Goal: Transaction & Acquisition: Download file/media

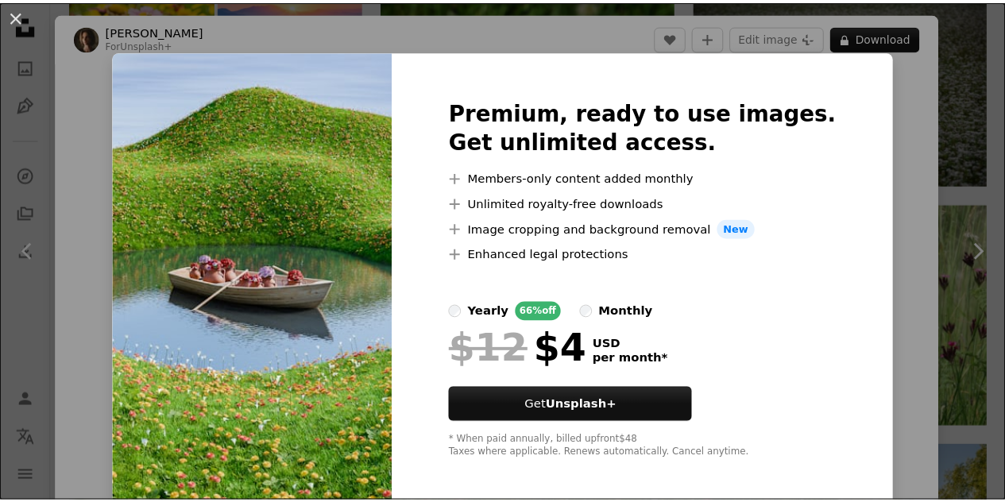
scroll to position [8, 0]
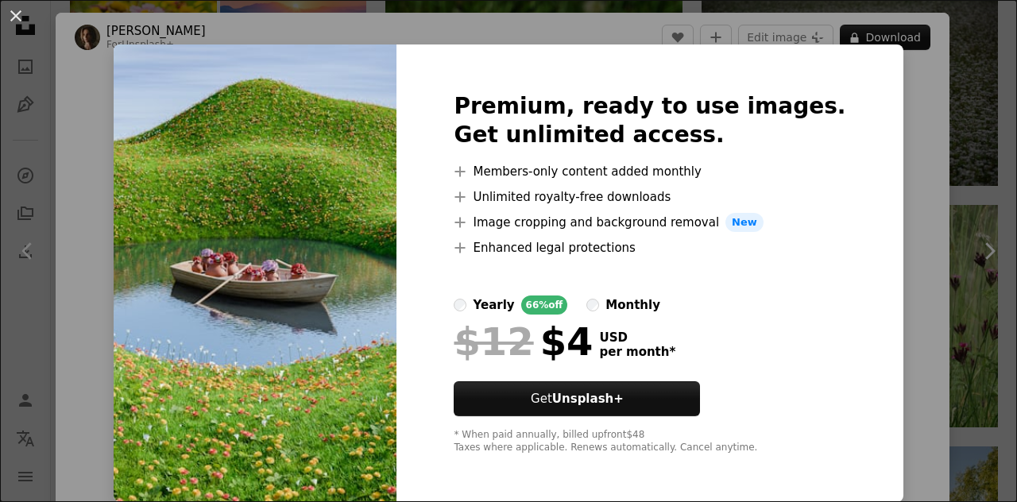
click at [615, 301] on div "monthly" at bounding box center [632, 304] width 55 height 19
click at [507, 303] on div "yearly" at bounding box center [493, 304] width 41 height 19
click at [645, 304] on div "monthly" at bounding box center [632, 304] width 55 height 19
click at [490, 303] on label "yearly 66% off" at bounding box center [511, 304] width 114 height 19
click at [906, 283] on div "An X shape Premium, ready to use images. Get unlimited access. A plus sign Memb…" at bounding box center [508, 251] width 1017 height 502
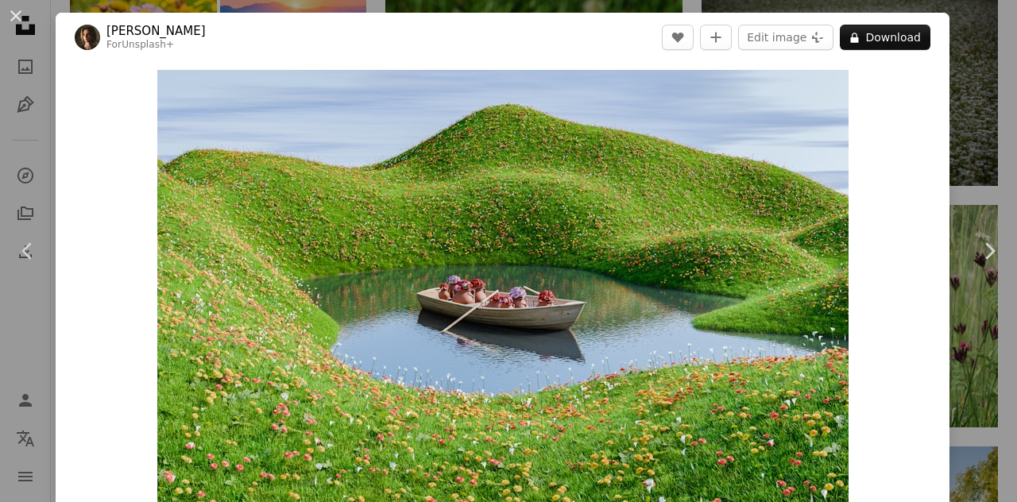
click at [970, 112] on div "An X shape Chevron left Chevron right [PERSON_NAME] For Unsplash+ A heart A plu…" at bounding box center [508, 251] width 1017 height 502
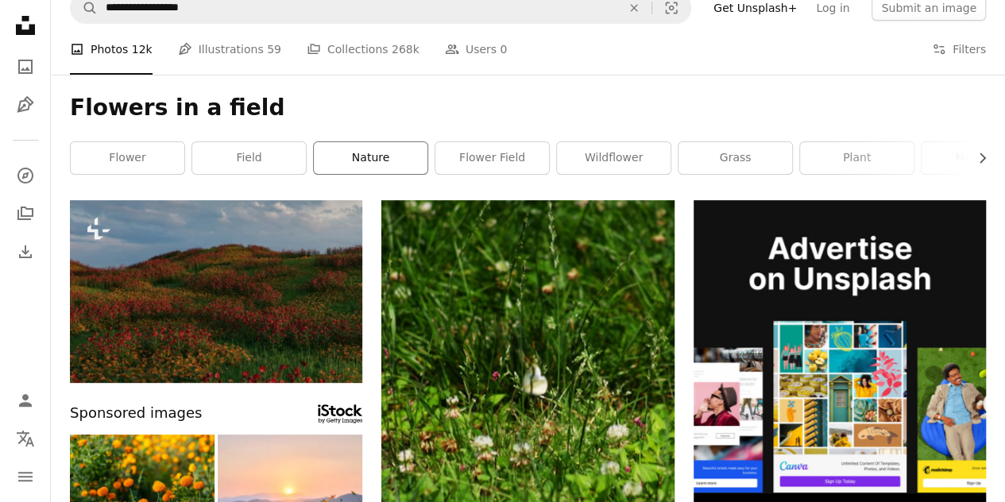
click at [381, 155] on link "nature" at bounding box center [371, 158] width 114 height 32
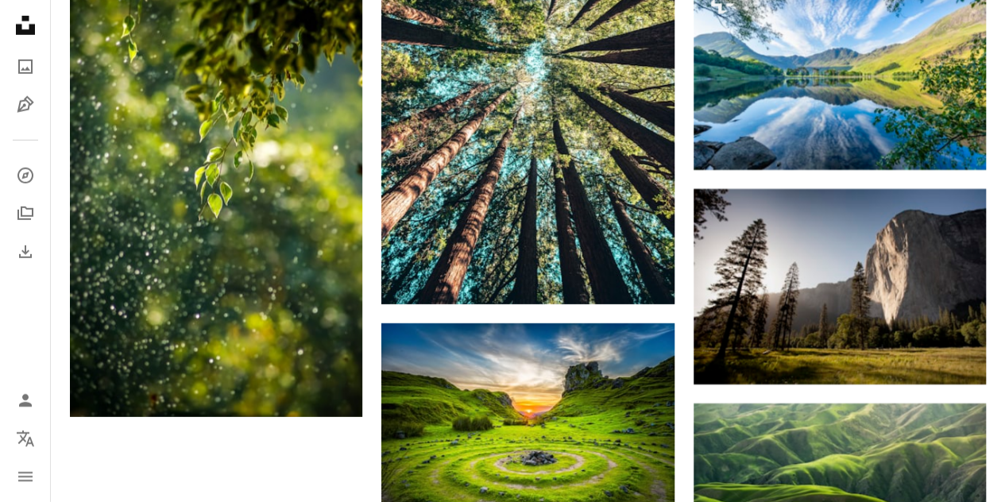
scroll to position [2594, 0]
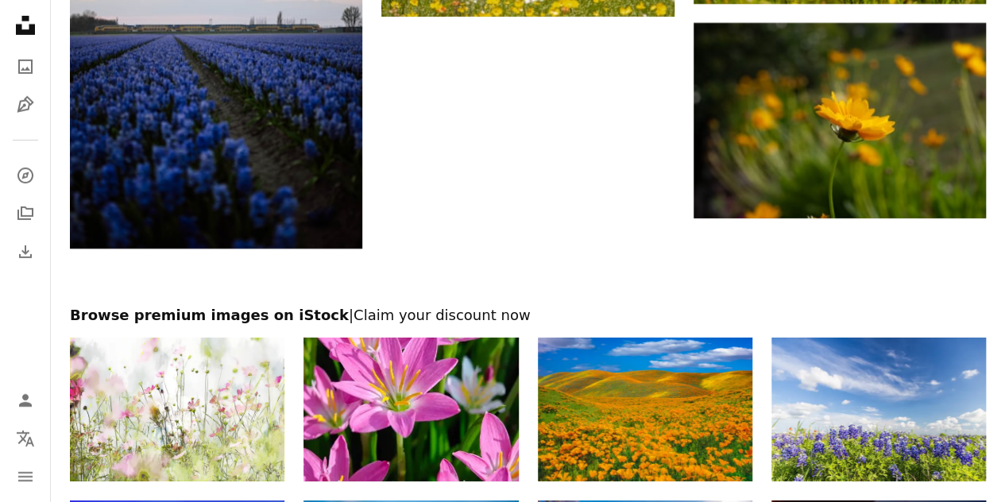
scroll to position [17, 0]
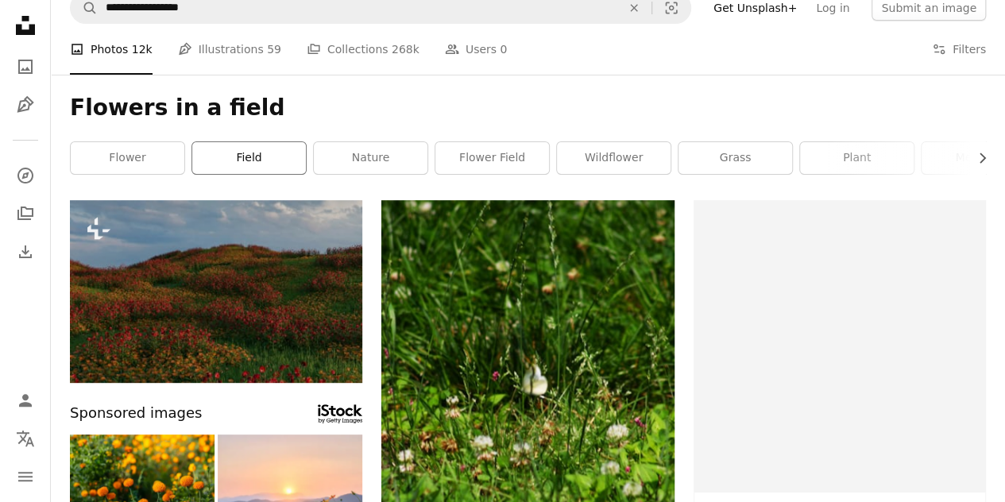
click at [202, 143] on link "field" at bounding box center [249, 158] width 114 height 32
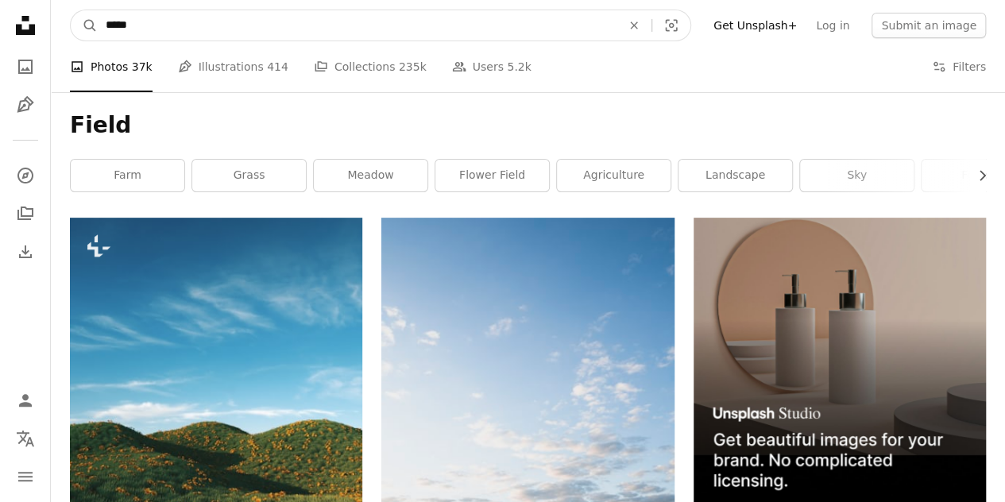
click at [270, 37] on input "*****" at bounding box center [357, 25] width 519 height 30
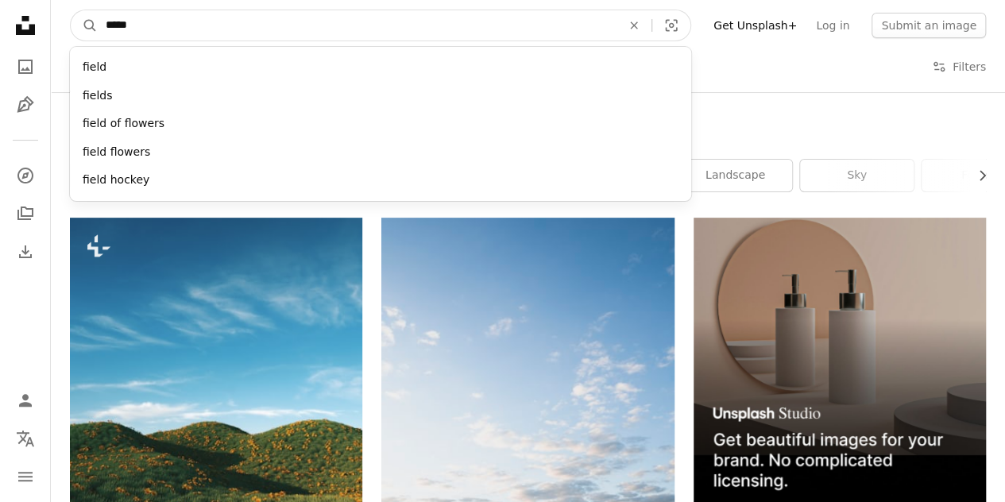
drag, startPoint x: 270, startPoint y: 37, endPoint x: 195, endPoint y: 34, distance: 74.7
click at [195, 34] on input "*****" at bounding box center [357, 25] width 519 height 30
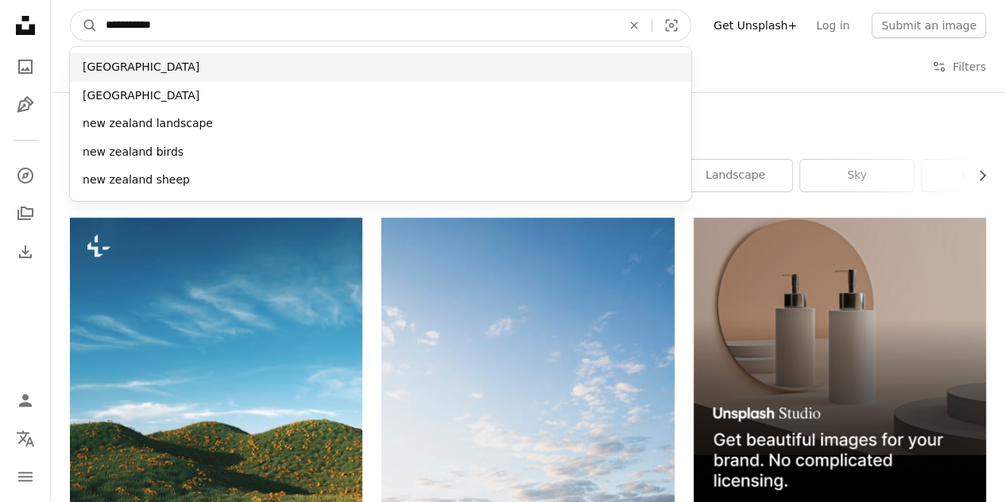
type input "**********"
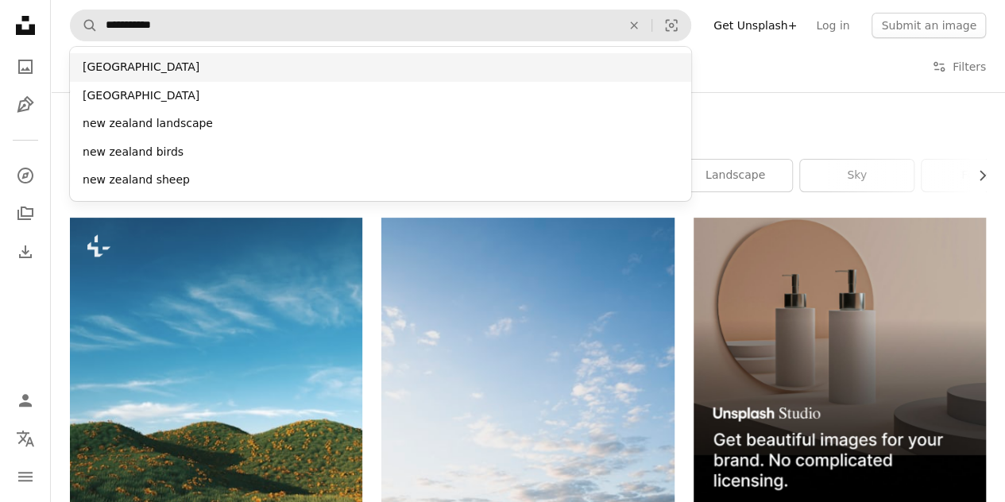
click at [178, 62] on div "[GEOGRAPHIC_DATA]" at bounding box center [380, 67] width 621 height 29
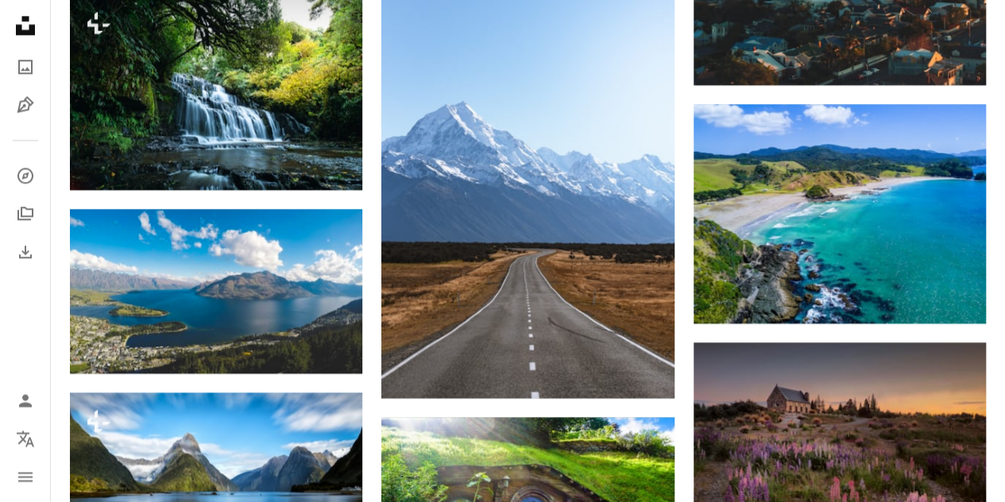
scroll to position [1192, 0]
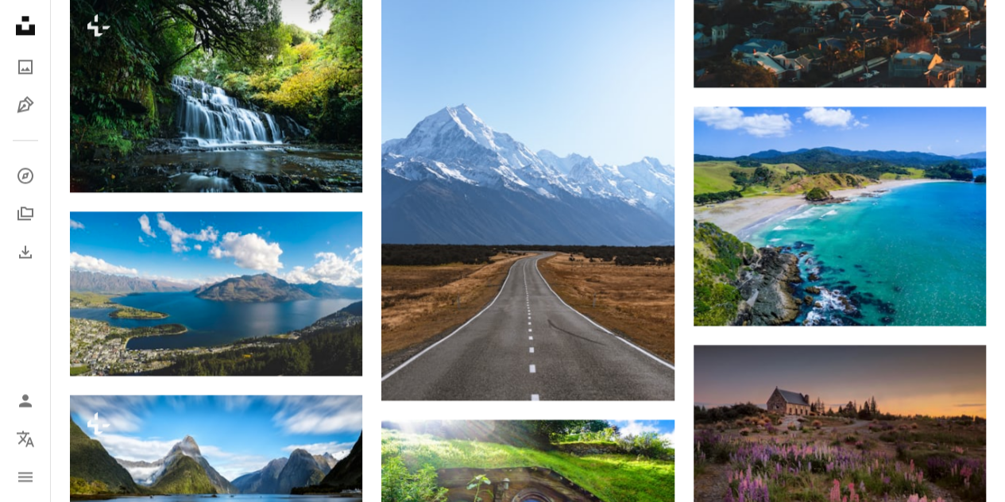
click at [367, 220] on div "Plus sign for Unsplash+ A heart A plus sign Getty Images For Unsplash+ A lock D…" at bounding box center [528, 18] width 916 height 1987
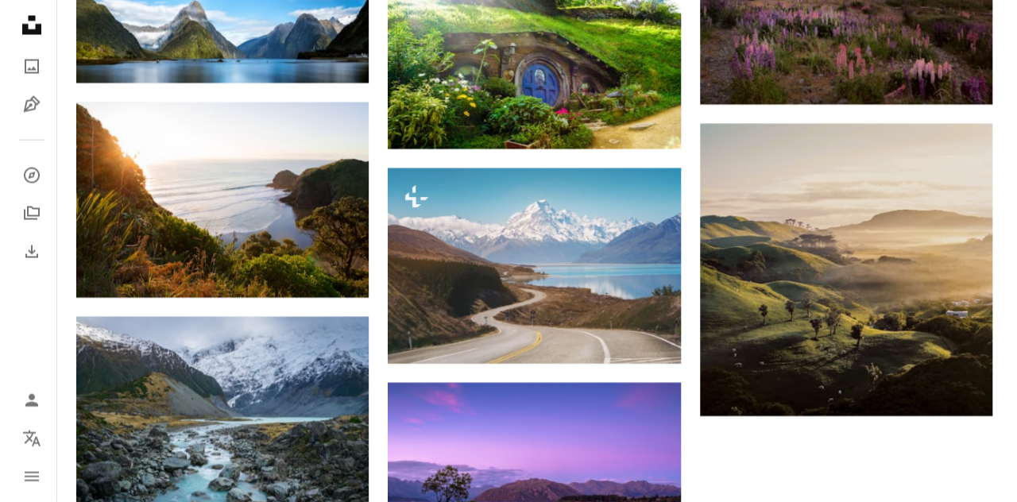
scroll to position [1762, 0]
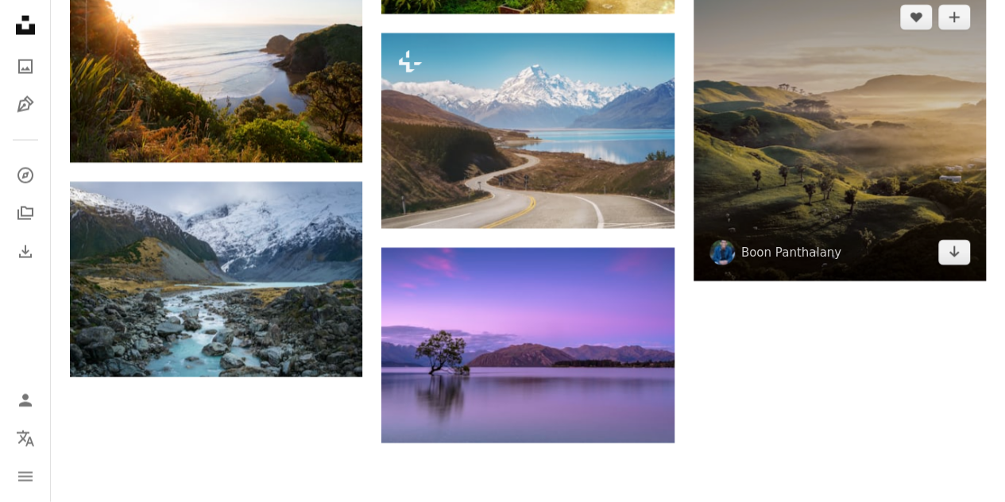
click at [892, 169] on img at bounding box center [839, 135] width 292 height 292
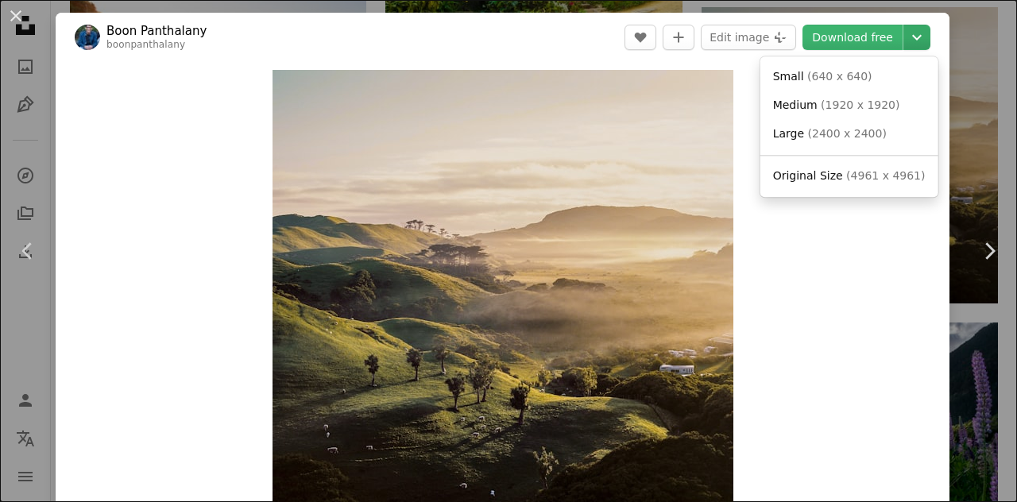
click at [904, 36] on icon "Chevron down" at bounding box center [916, 37] width 25 height 19
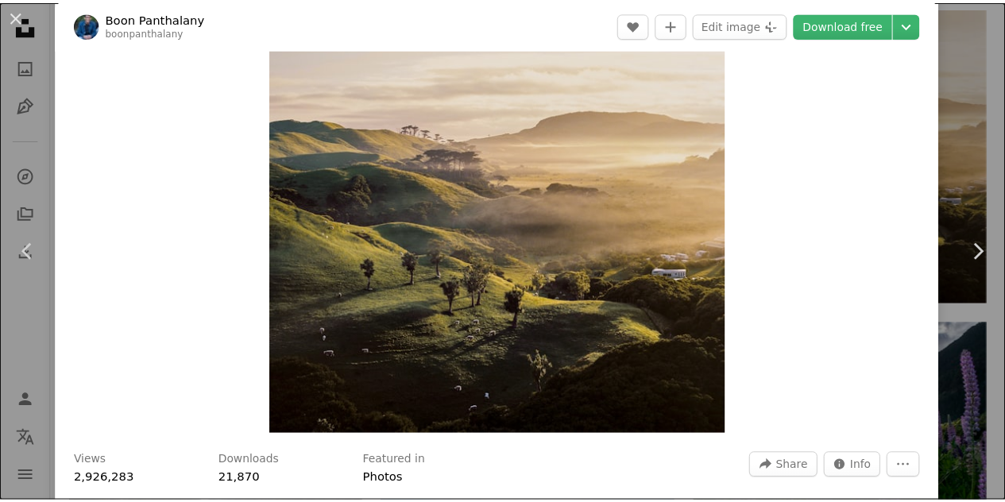
scroll to position [97, 0]
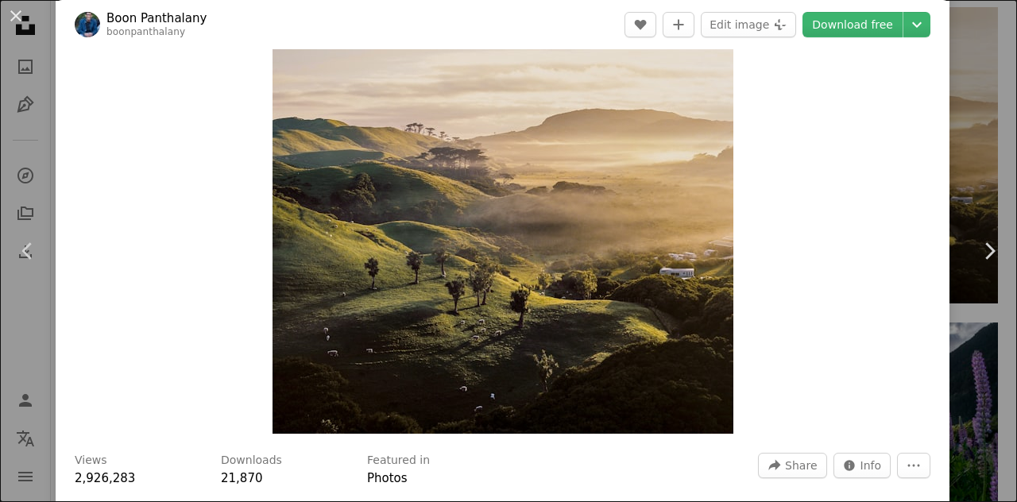
click at [968, 158] on div "An X shape Chevron left Chevron right Boon Panthalany boonpanthalany A heart A …" at bounding box center [508, 251] width 1017 height 502
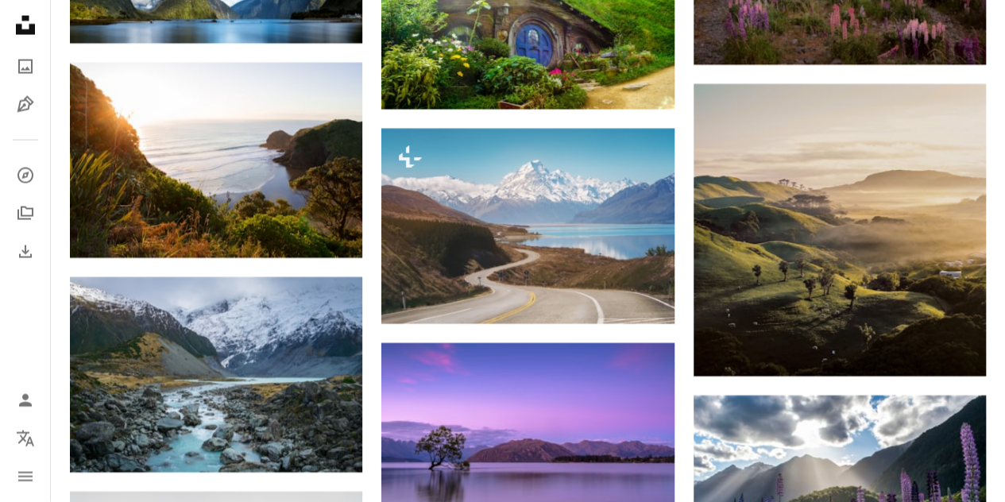
click at [991, 157] on div "Plus sign for Unsplash+ A heart A plus sign Getty Images For Unsplash+ A lock D…" at bounding box center [528, 491] width 954 height 3880
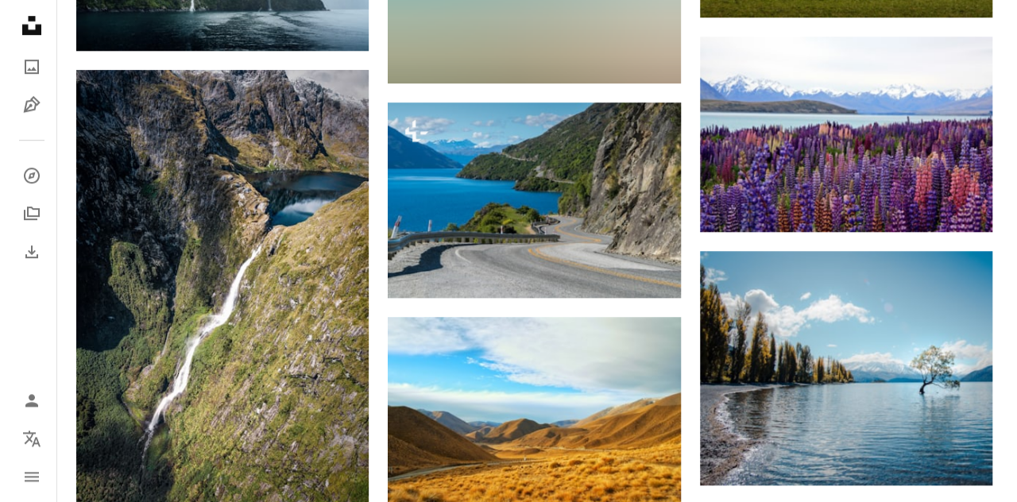
scroll to position [3582, 0]
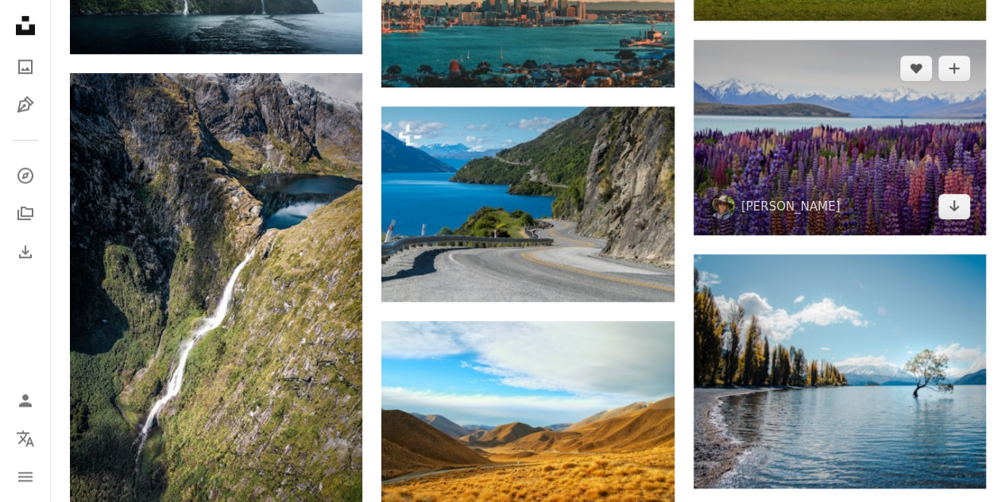
click at [825, 168] on img at bounding box center [839, 137] width 292 height 195
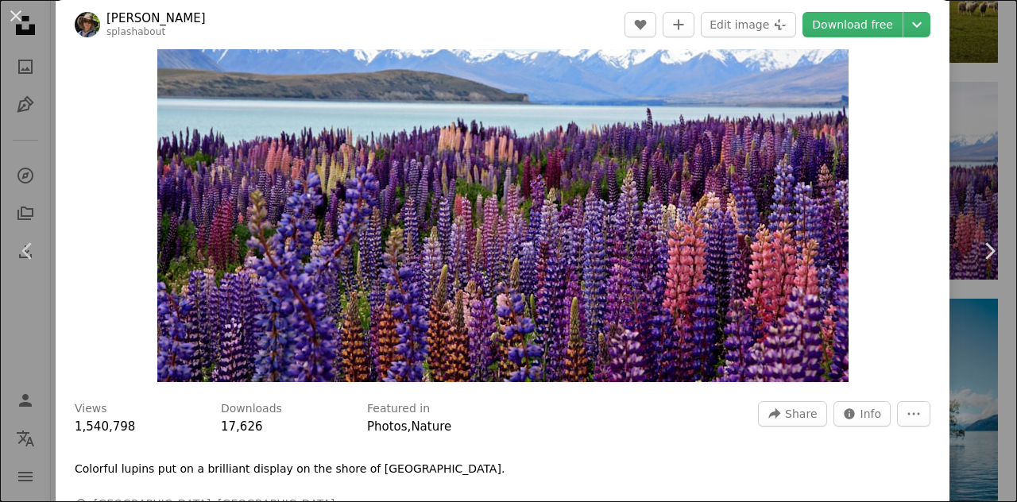
scroll to position [122, 0]
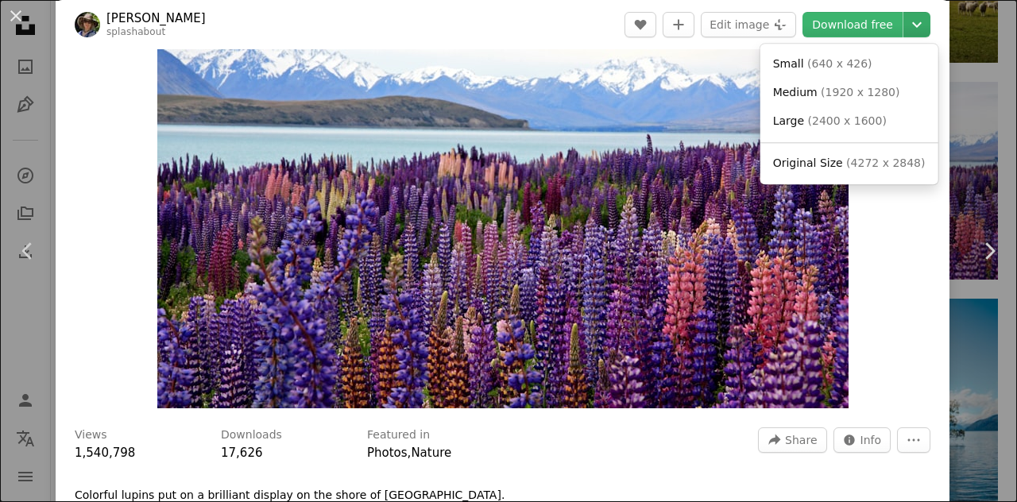
click at [912, 24] on icon "Choose download size" at bounding box center [917, 25] width 10 height 6
click at [858, 160] on span "( 4272 x 2848 )" at bounding box center [885, 162] width 79 height 13
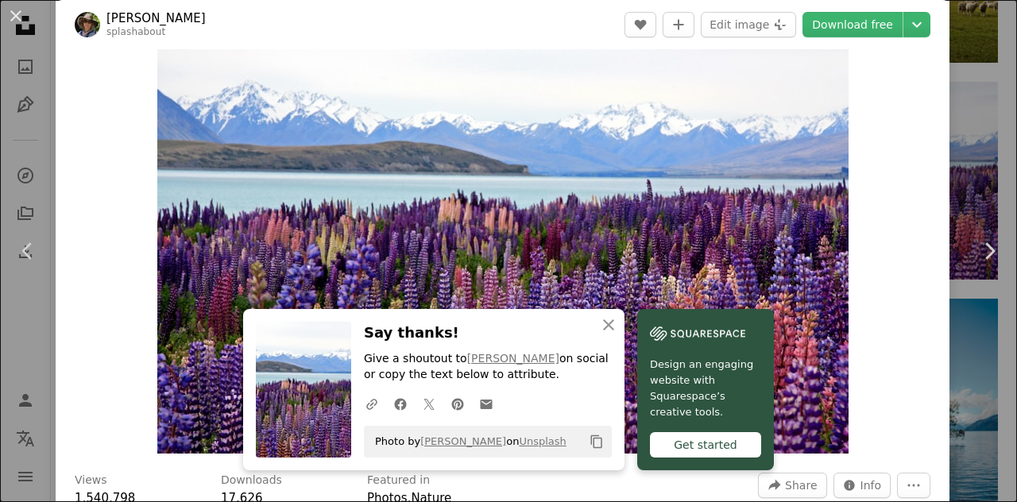
scroll to position [76, 0]
click at [603, 323] on icon "button" at bounding box center [608, 324] width 11 height 11
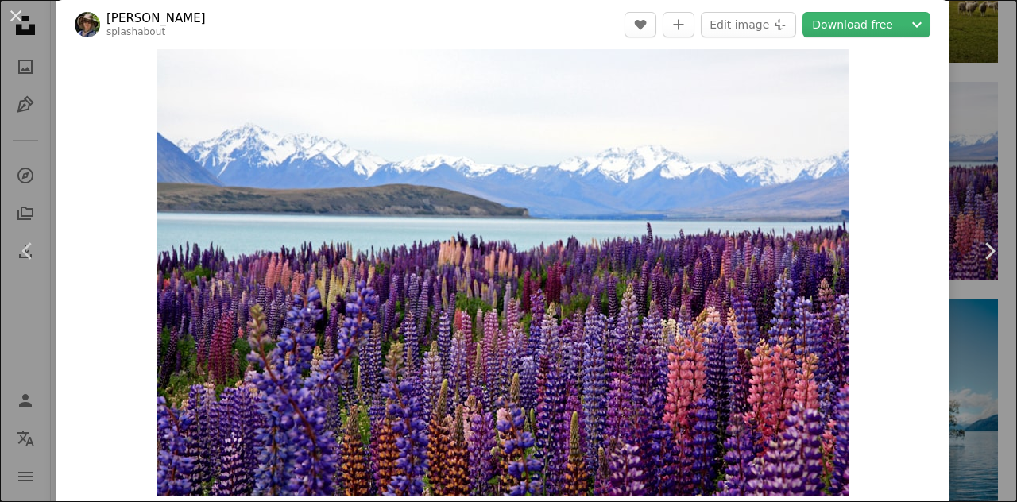
scroll to position [37, 0]
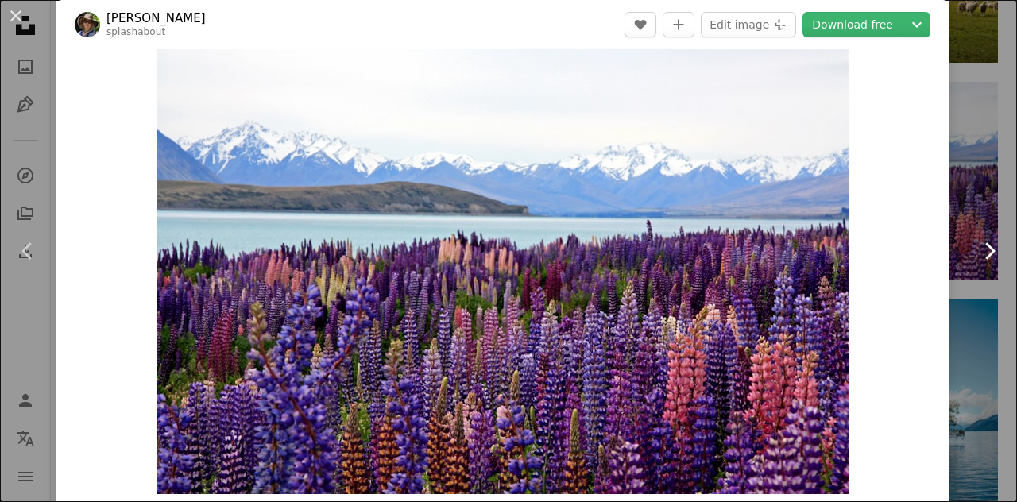
click at [961, 184] on link "Chevron right" at bounding box center [989, 251] width 56 height 153
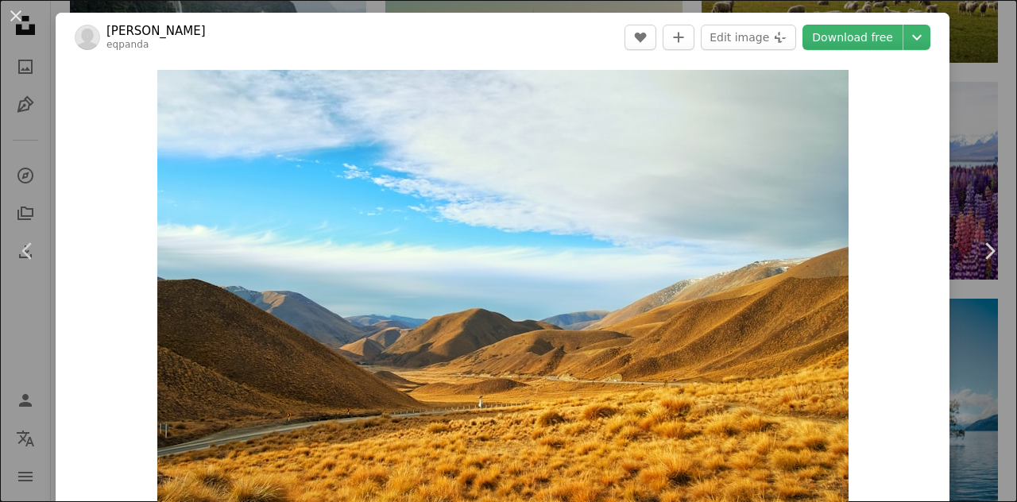
click at [968, 85] on div "An X shape Chevron left Chevron right [PERSON_NAME] eqpanda A heart A plus sign…" at bounding box center [508, 251] width 1017 height 502
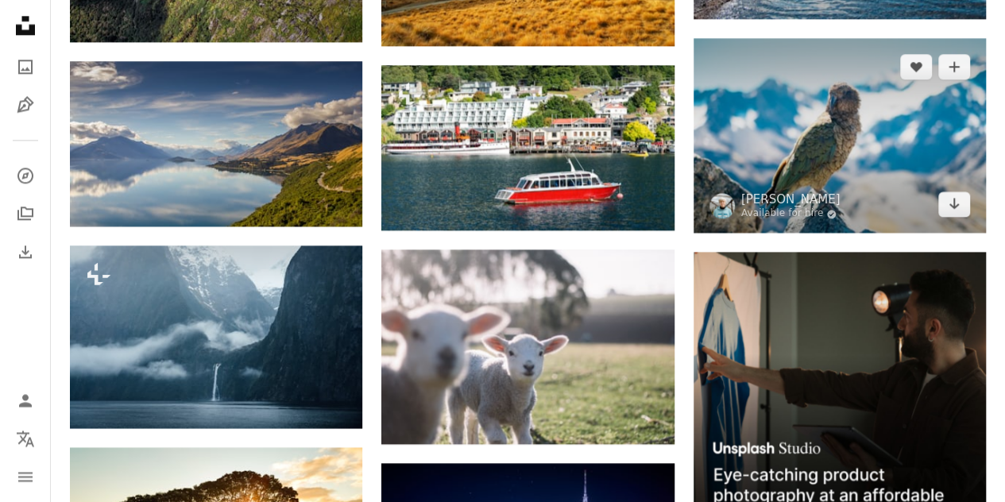
scroll to position [4056, 0]
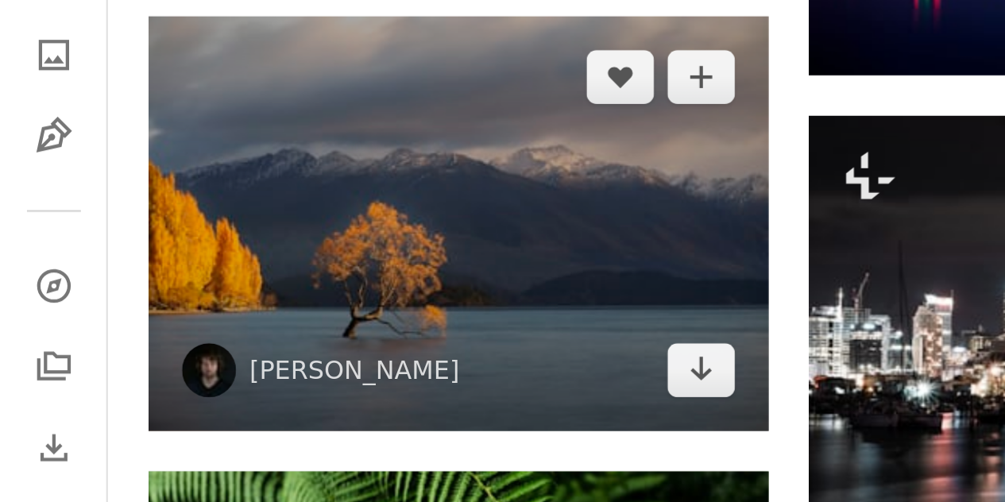
scroll to position [4633, 0]
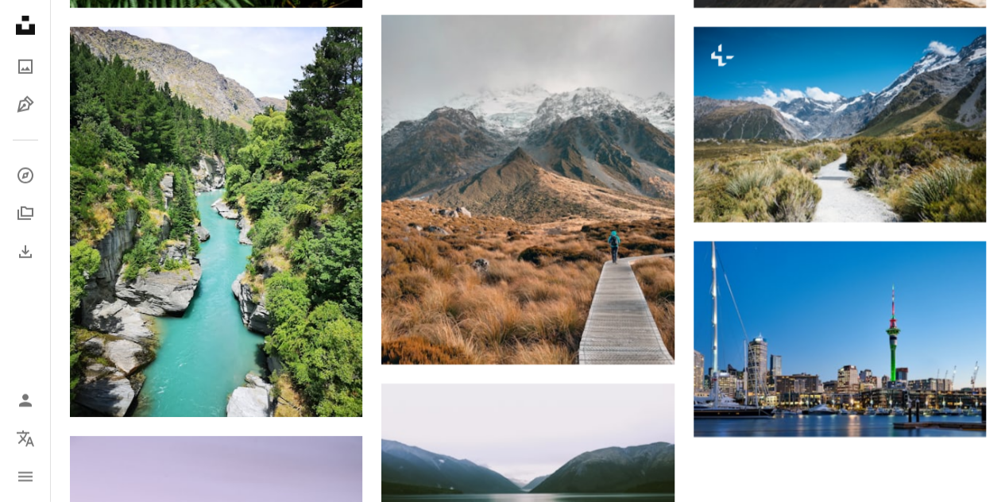
scroll to position [5335, 0]
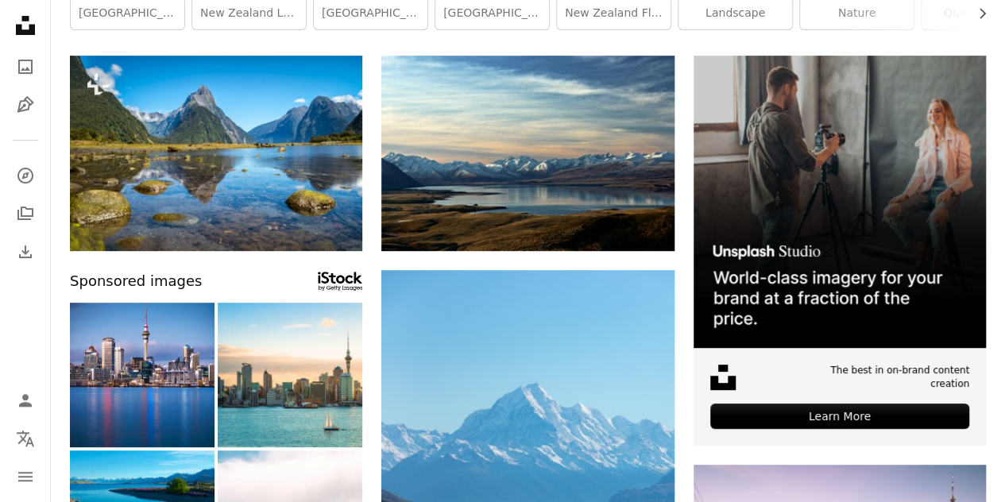
scroll to position [0, 0]
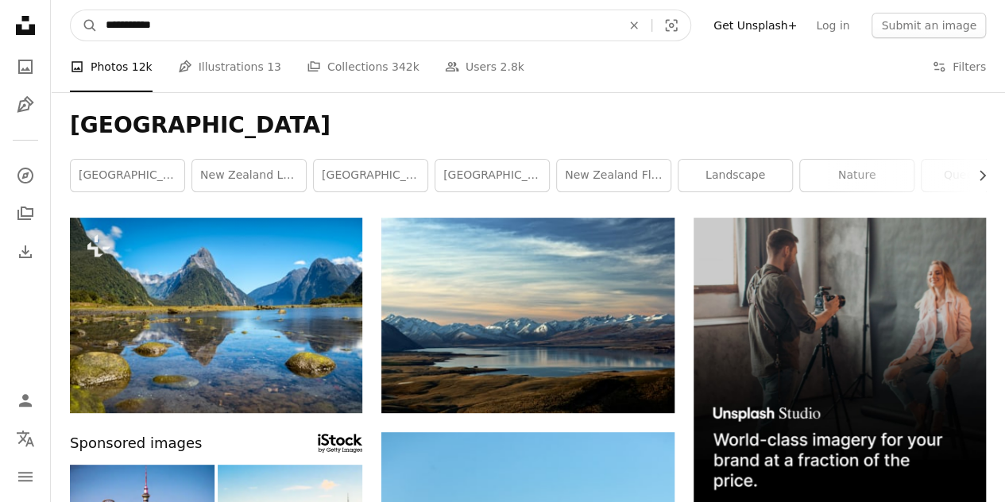
click at [285, 25] on input "**********" at bounding box center [357, 25] width 519 height 30
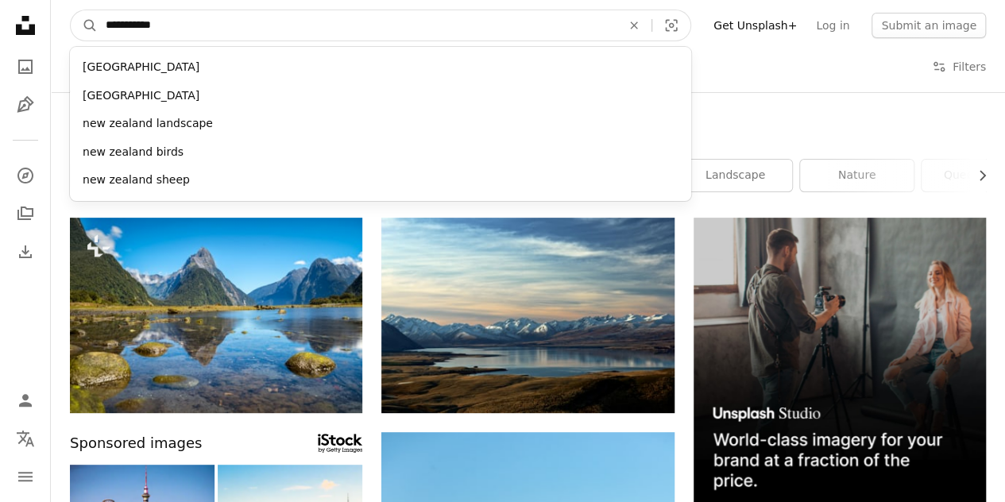
drag, startPoint x: 285, startPoint y: 25, endPoint x: 122, endPoint y: 24, distance: 162.8
click at [122, 24] on input "**********" at bounding box center [357, 25] width 519 height 30
click at [134, 25] on input "**********" at bounding box center [357, 25] width 519 height 30
drag, startPoint x: 134, startPoint y: 25, endPoint x: 110, endPoint y: 24, distance: 23.8
click at [110, 24] on input "**********" at bounding box center [357, 25] width 519 height 30
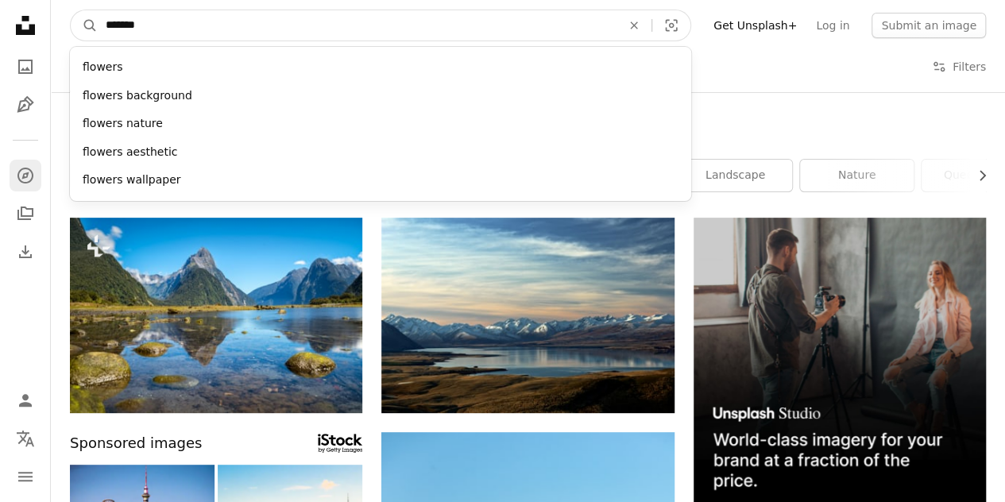
type input "*******"
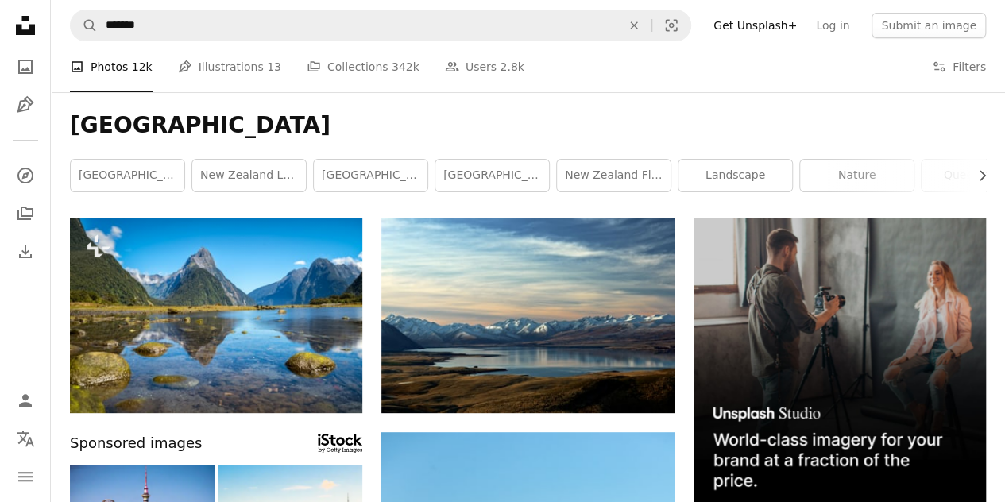
click at [21, 33] on icon at bounding box center [25, 25] width 19 height 19
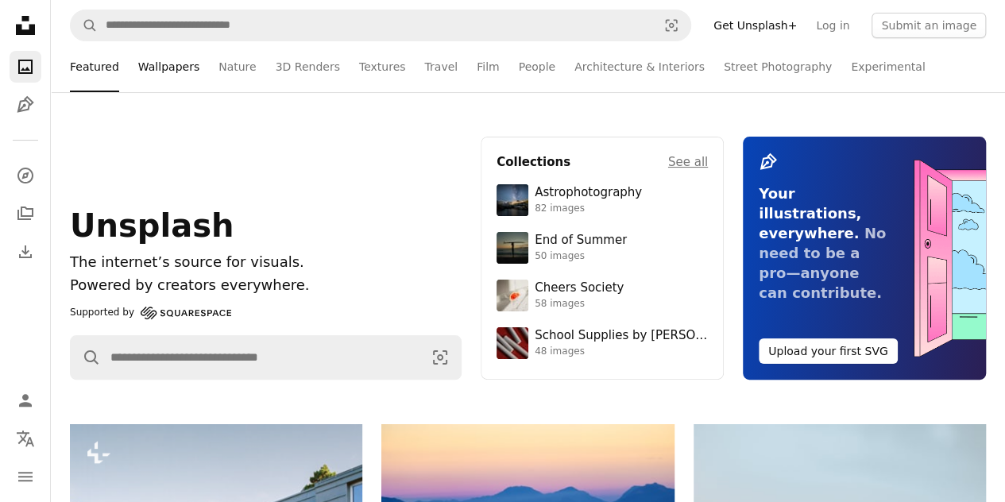
click at [166, 66] on link "Wallpapers" at bounding box center [168, 66] width 61 height 51
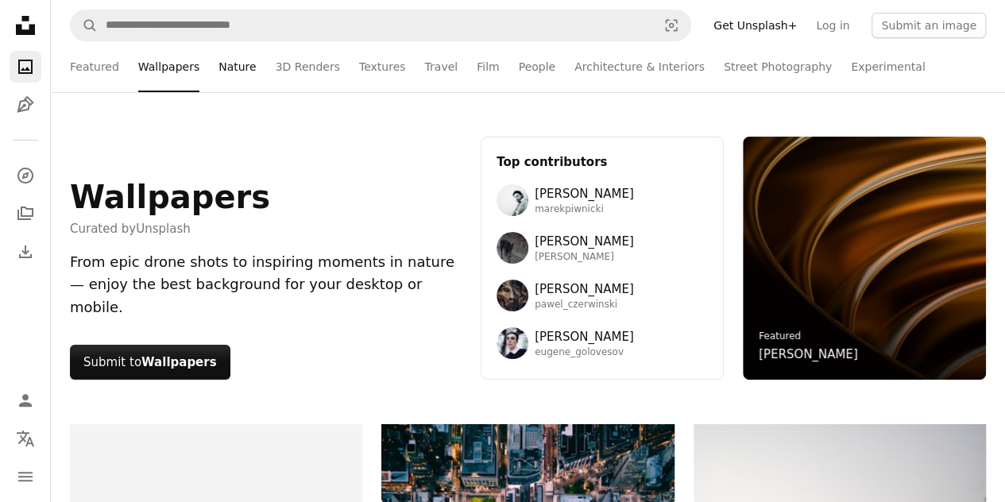
click at [226, 71] on link "Nature" at bounding box center [236, 66] width 37 height 51
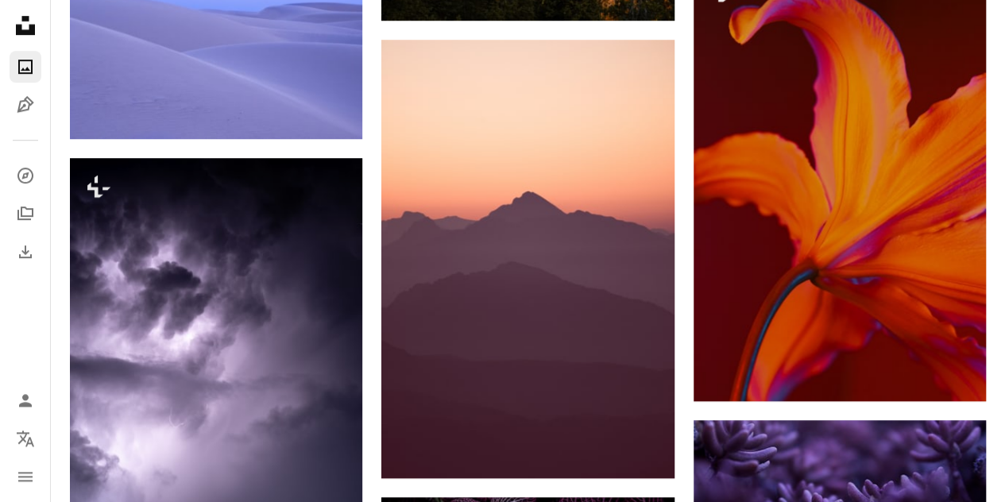
scroll to position [3542, 0]
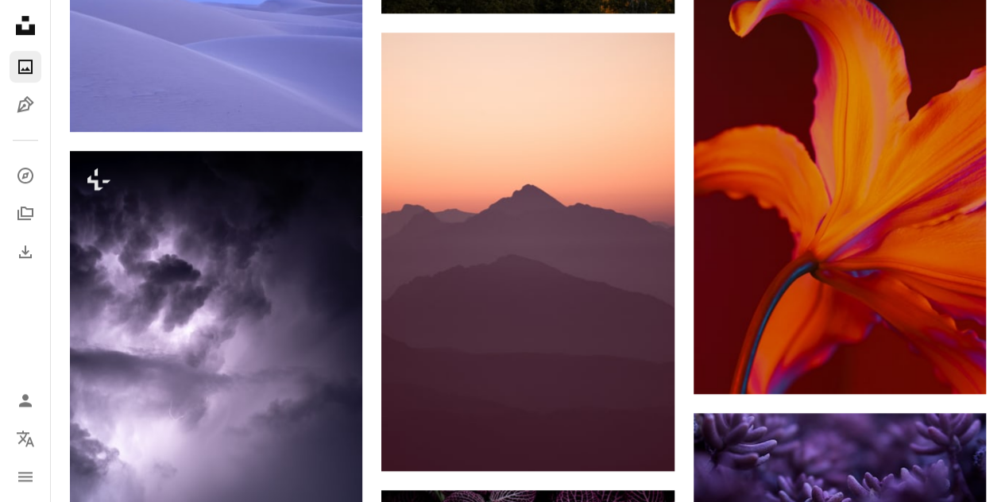
click at [683, 213] on div "–– ––– ––– –– ––– – ––– ––– –––– – – –– ––– – – ––– –– –– –––– –– A new kind of…" at bounding box center [528, 83] width 916 height 6402
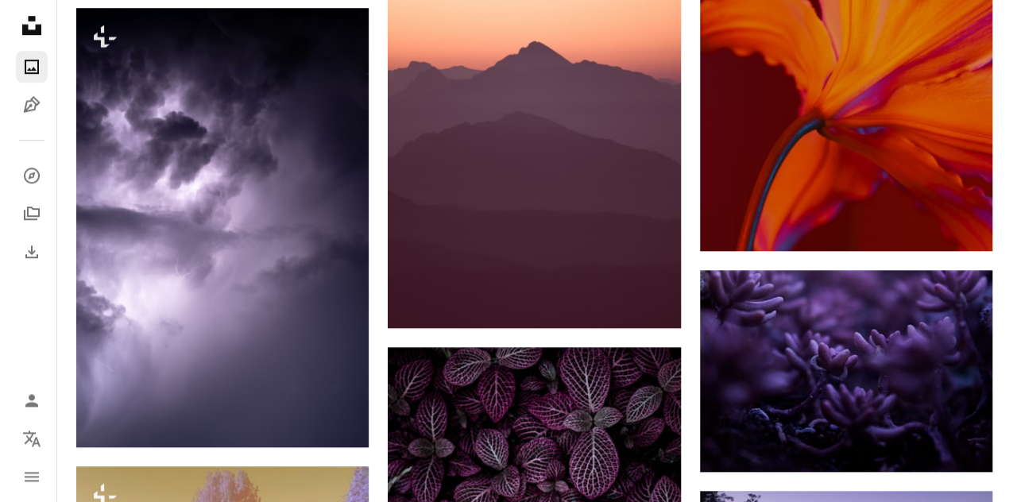
scroll to position [3686, 0]
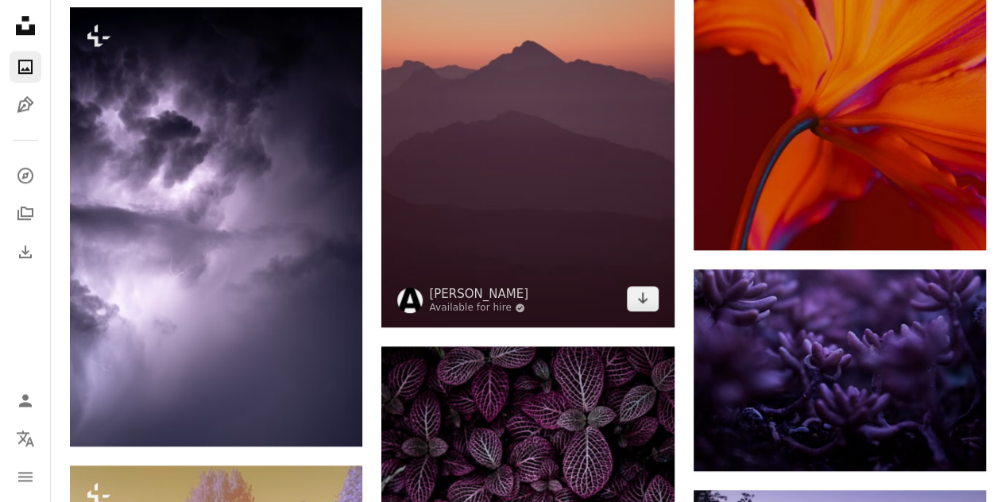
click at [571, 149] on img at bounding box center [527, 108] width 292 height 438
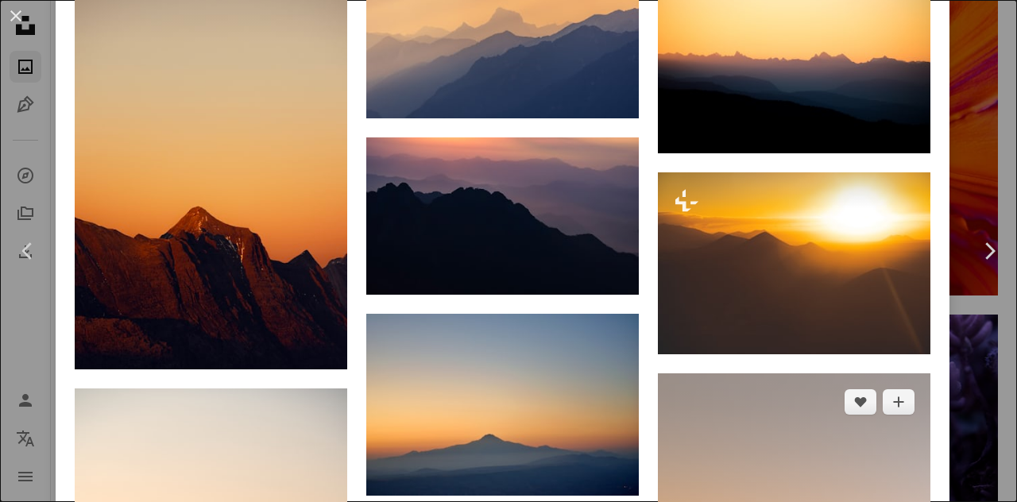
scroll to position [6260, 0]
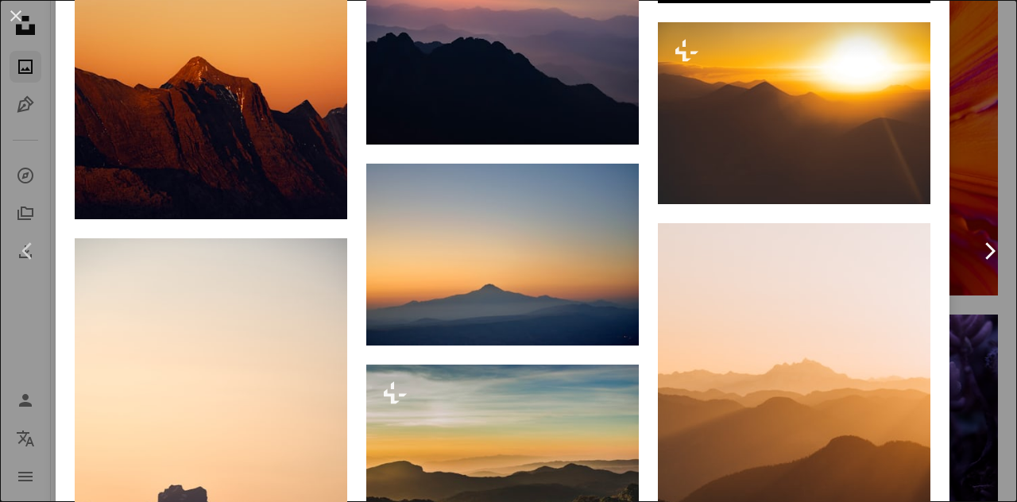
click at [964, 177] on link "Chevron right" at bounding box center [989, 251] width 56 height 153
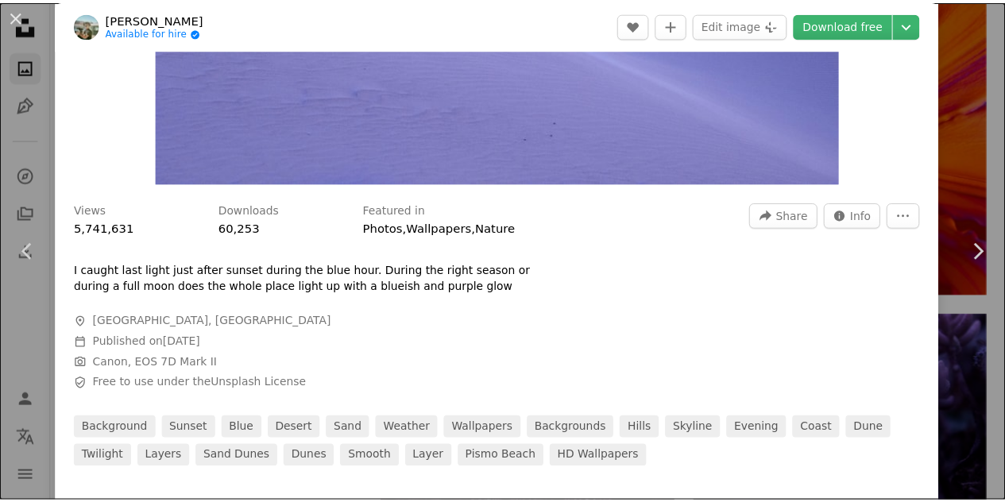
scroll to position [352, 0]
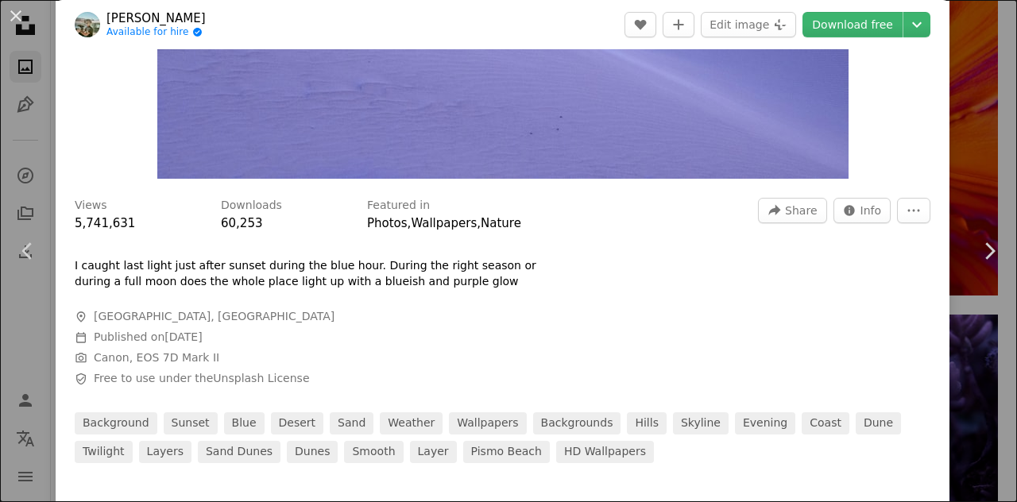
click at [966, 68] on div "An X shape Chevron left Chevron right [PERSON_NAME] Available for hire A checkm…" at bounding box center [508, 251] width 1017 height 502
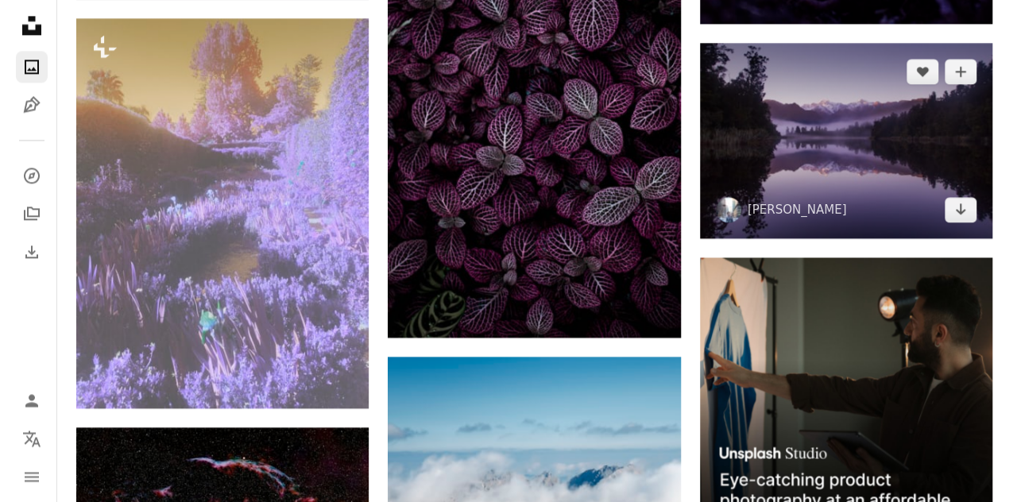
scroll to position [4132, 0]
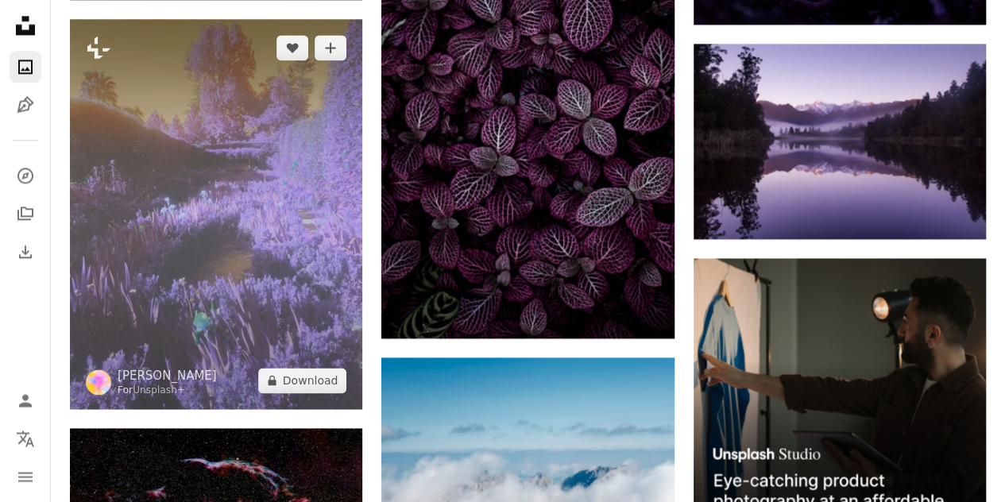
click at [288, 232] on img at bounding box center [216, 214] width 292 height 390
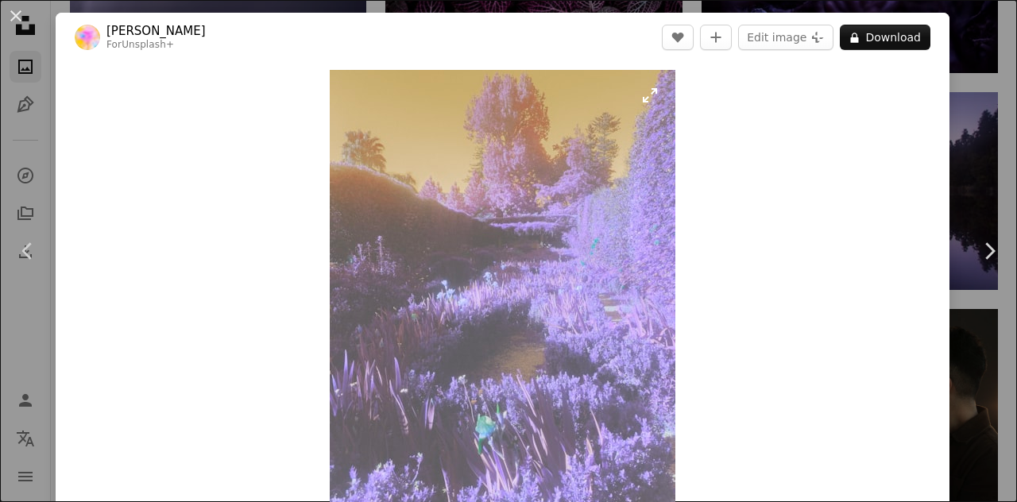
scroll to position [360, 0]
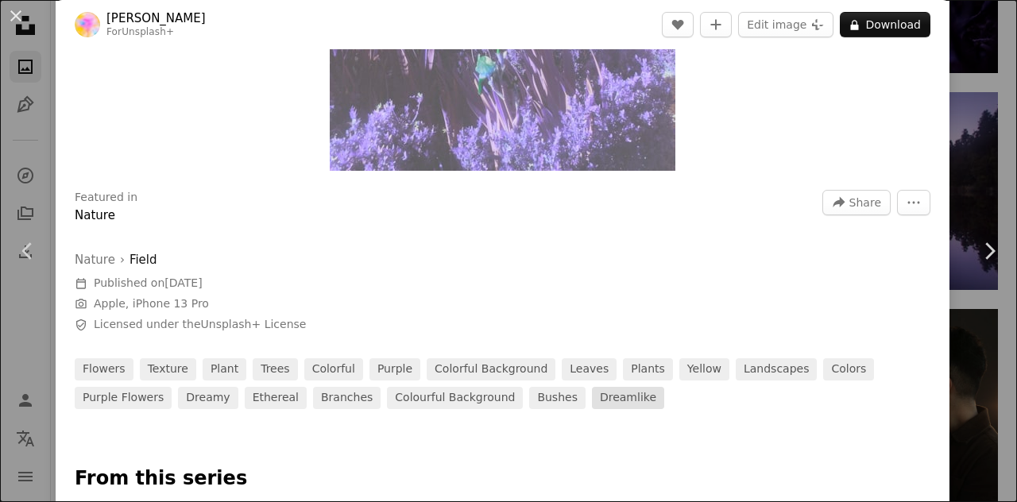
click at [592, 402] on link "dreamlike" at bounding box center [628, 398] width 72 height 22
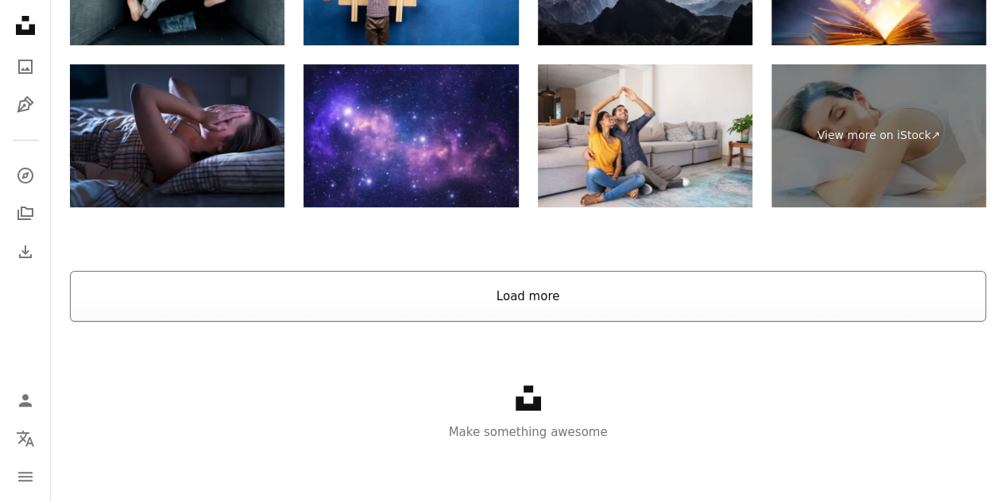
click at [589, 311] on button "Load more" at bounding box center [528, 296] width 916 height 51
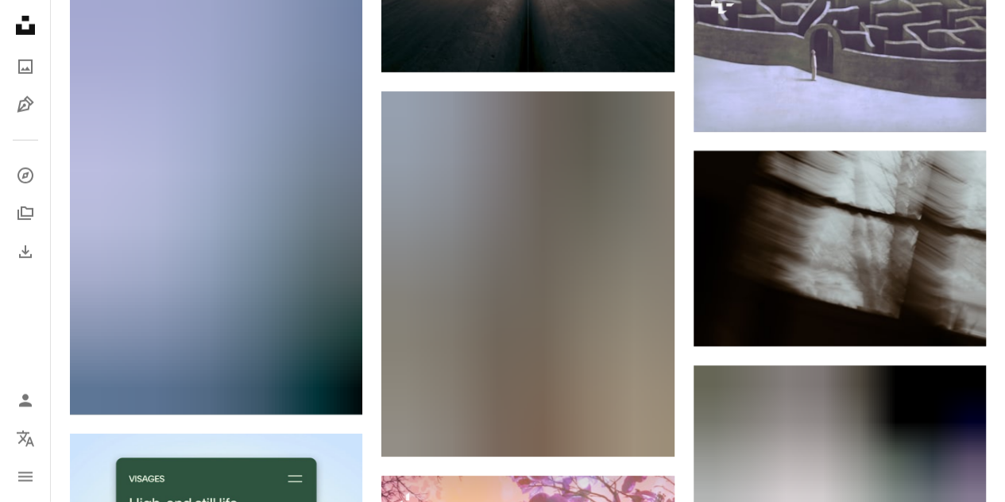
scroll to position [2445, 0]
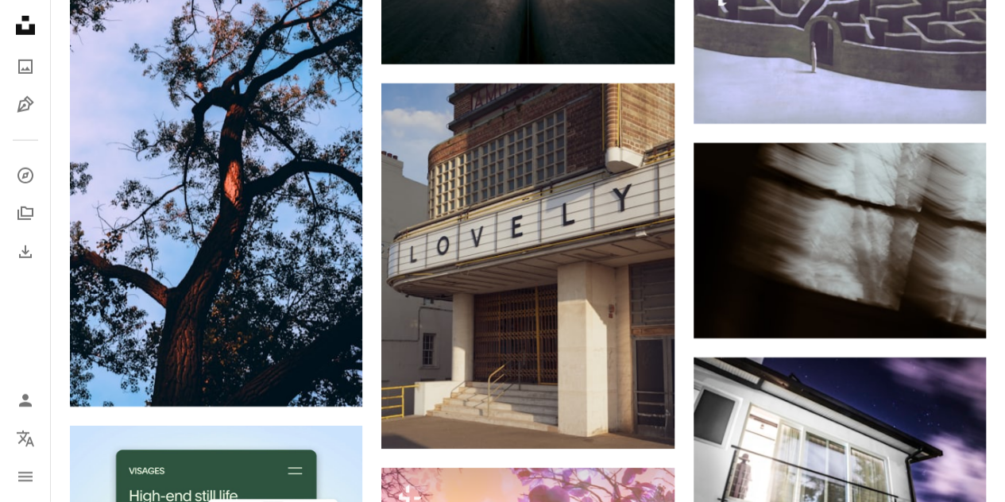
click at [680, 164] on div "Plus sign for Unsplash+ A heart A plus sign Getty Images For Unsplash+ A lock D…" at bounding box center [528, 178] width 916 height 4810
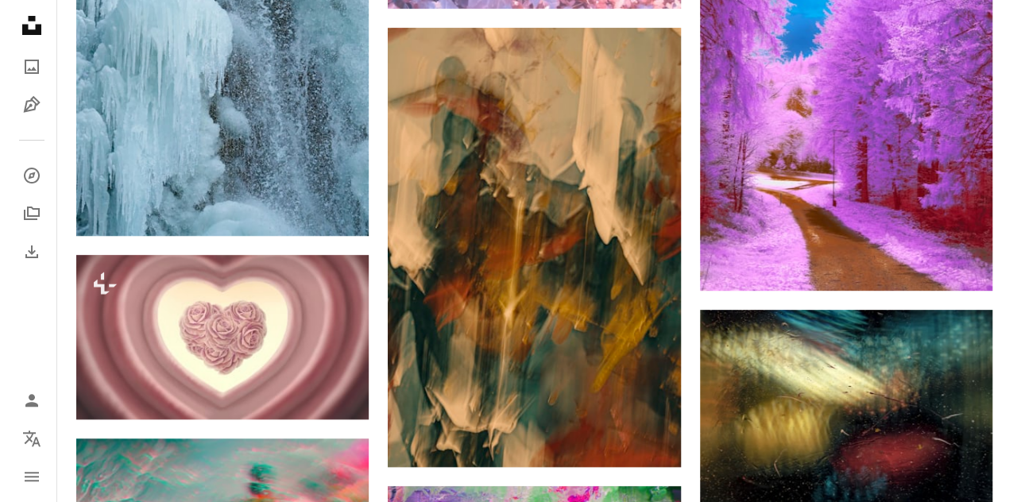
scroll to position [15122, 0]
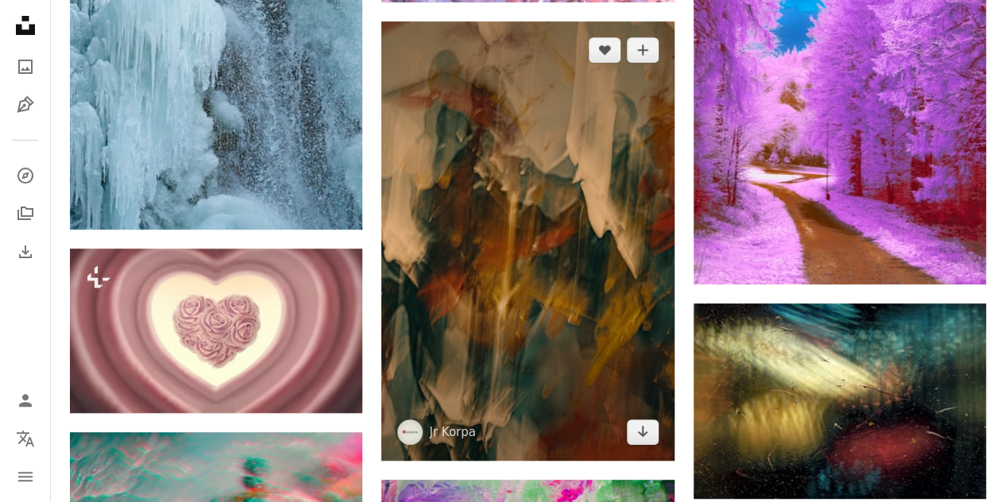
click at [467, 191] on img at bounding box center [527, 240] width 292 height 438
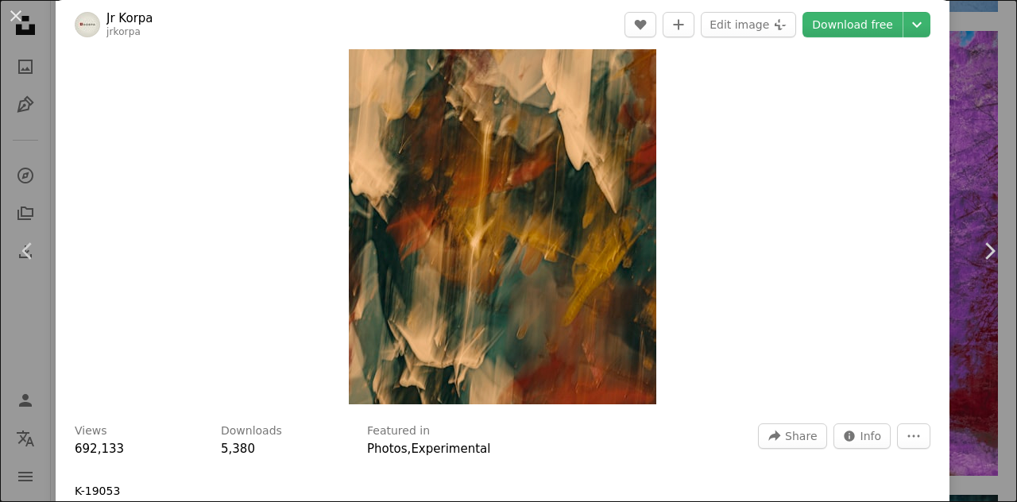
scroll to position [126, 0]
click at [777, 427] on button "A forward-right arrow Share" at bounding box center [792, 436] width 68 height 25
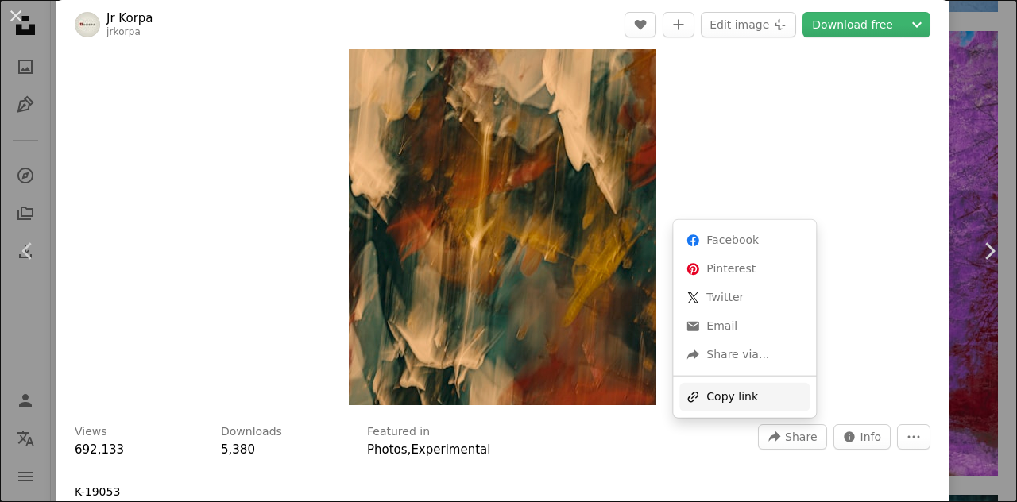
click at [720, 393] on div "A URL sharing icon (chains) Copy link" at bounding box center [744, 397] width 130 height 29
